Goal: Information Seeking & Learning: Learn about a topic

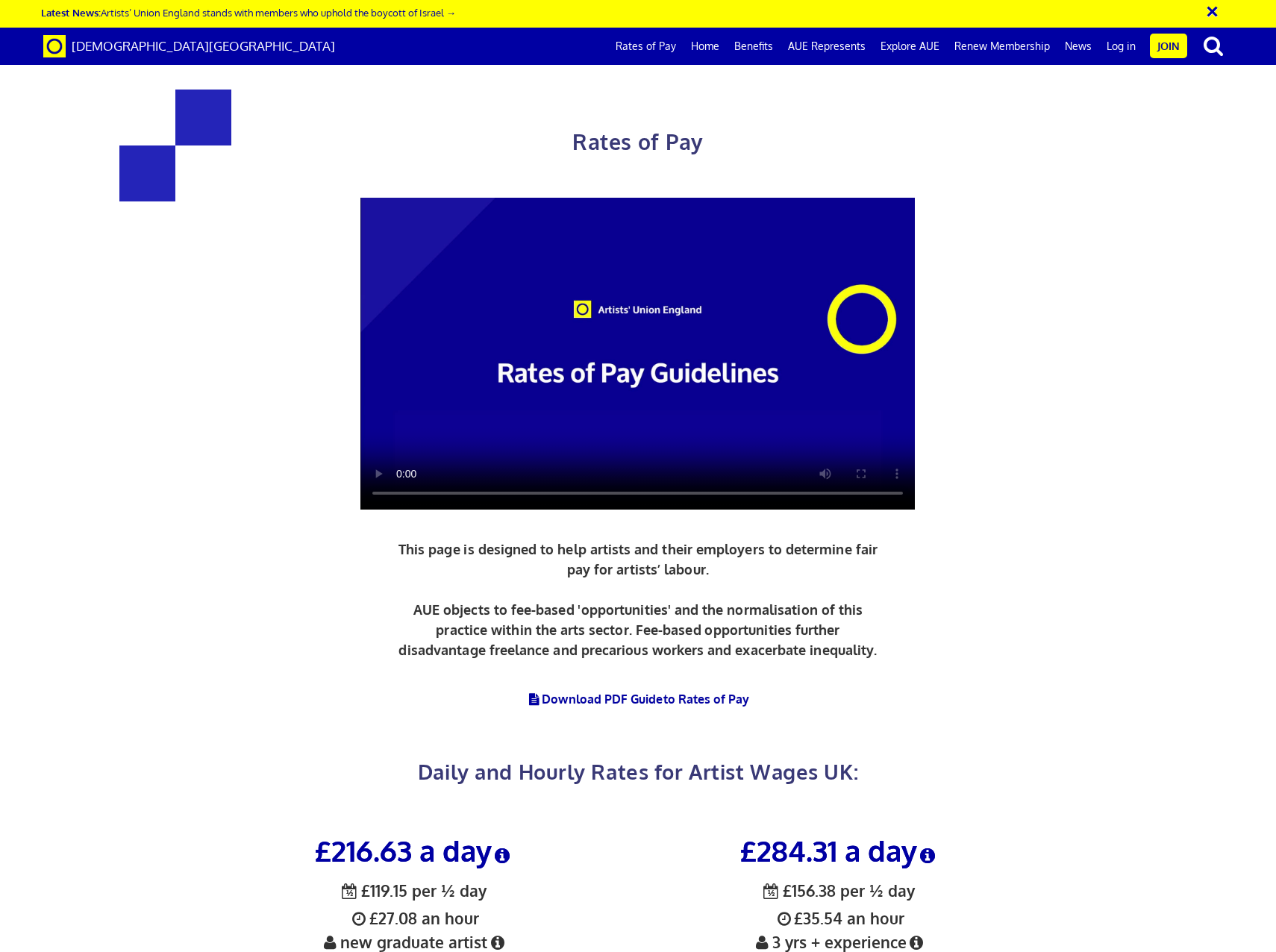
scroll to position [1641, 0]
drag, startPoint x: 131, startPoint y: 172, endPoint x: 214, endPoint y: 516, distance: 353.9
click at [654, 42] on link "Rates of Pay" at bounding box center [646, 45] width 76 height 37
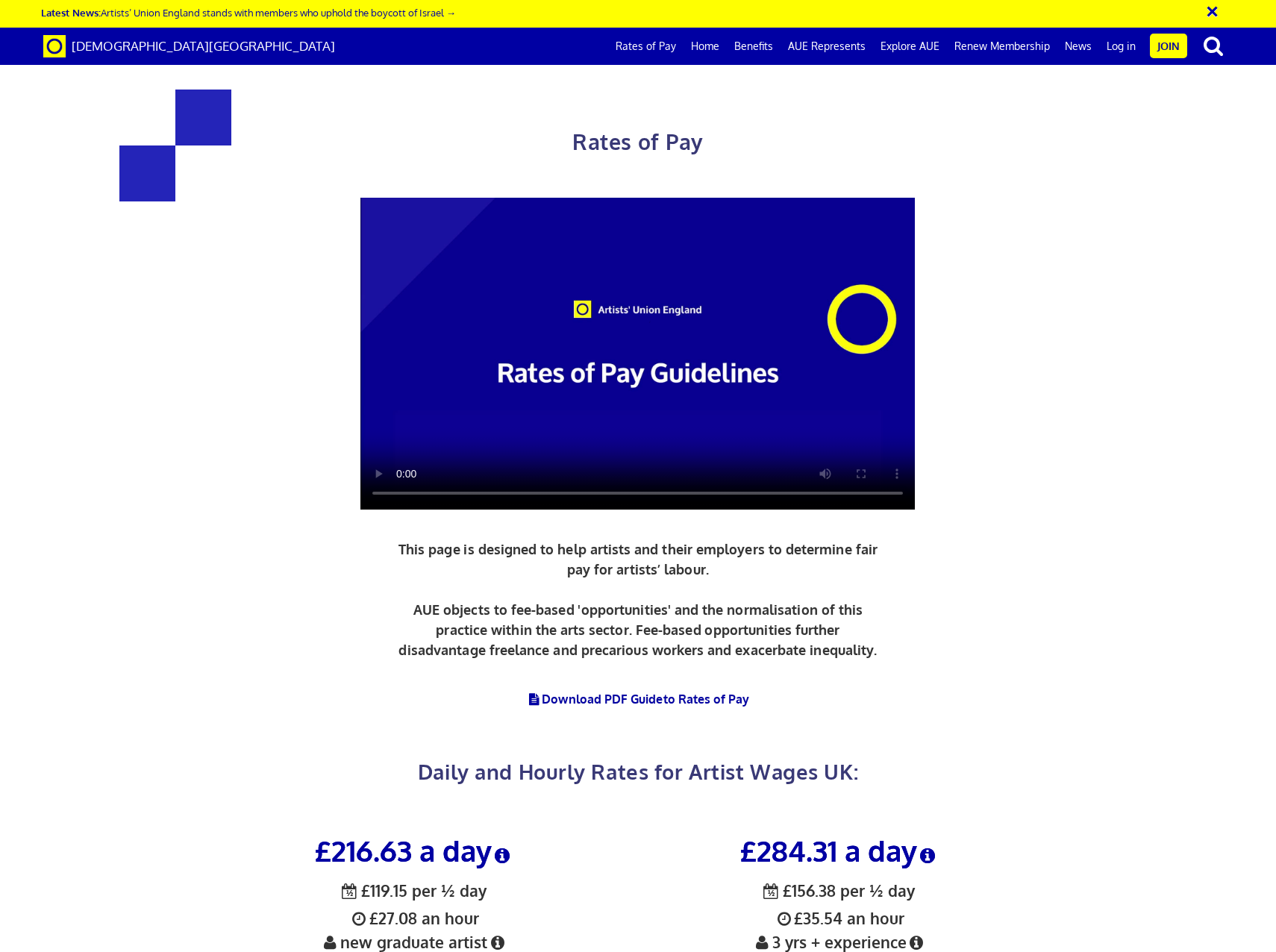
scroll to position [0, 17]
click at [714, 47] on link "Home" at bounding box center [705, 45] width 43 height 37
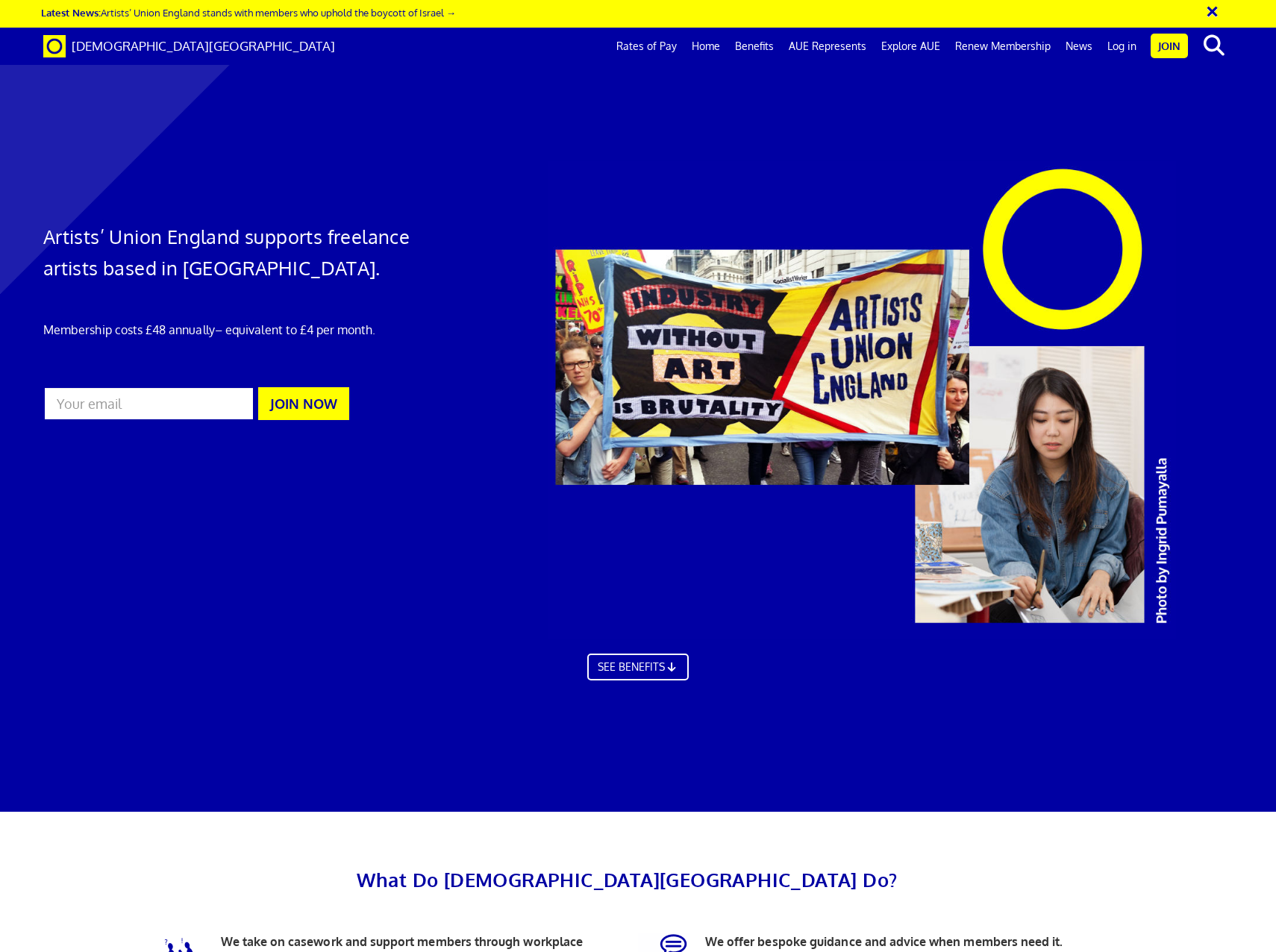
scroll to position [0, 17]
click at [762, 40] on link "Benefits" at bounding box center [754, 45] width 54 height 37
